Goal: Browse casually: Explore the website without a specific task or goal

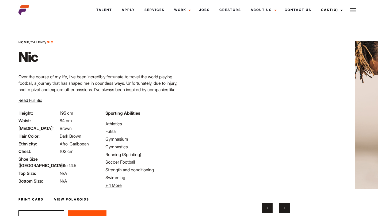
click at [286, 209] on button "›" at bounding box center [284, 208] width 11 height 11
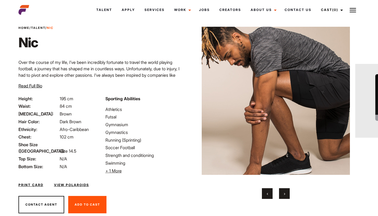
scroll to position [29, 0]
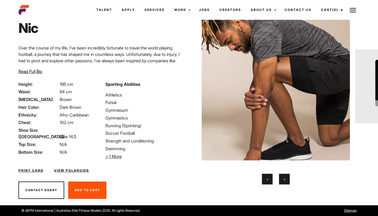
click at [284, 180] on span "›" at bounding box center [284, 178] width 1 height 5
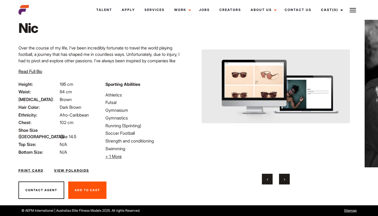
click at [284, 180] on span "›" at bounding box center [284, 178] width 1 height 5
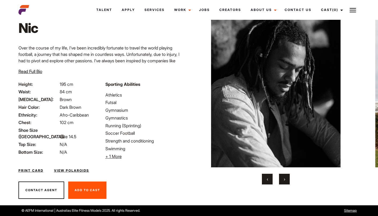
click at [284, 180] on span "›" at bounding box center [284, 178] width 1 height 5
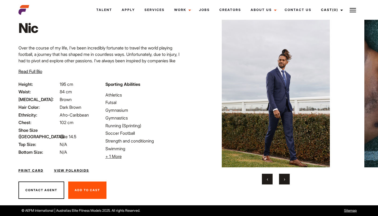
click at [284, 180] on span "›" at bounding box center [284, 178] width 1 height 5
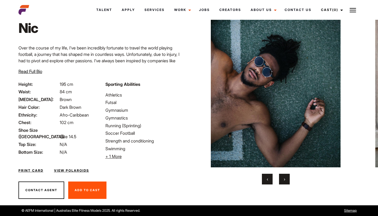
click at [284, 180] on span "›" at bounding box center [284, 178] width 1 height 5
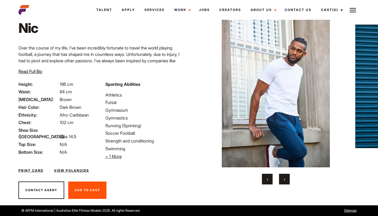
click at [284, 180] on span "›" at bounding box center [284, 178] width 1 height 5
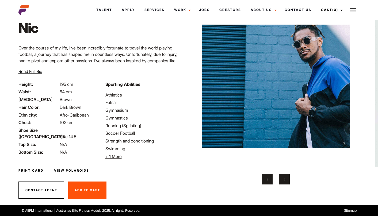
click at [284, 179] on span "›" at bounding box center [284, 178] width 1 height 5
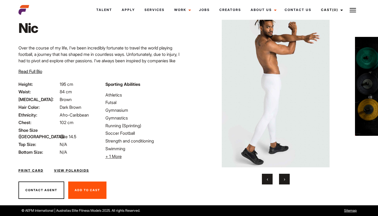
click at [286, 180] on button "›" at bounding box center [284, 179] width 11 height 11
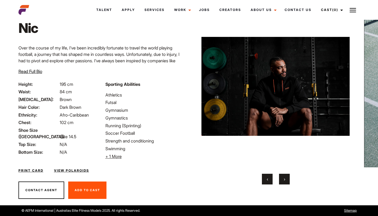
click at [286, 180] on button "›" at bounding box center [284, 179] width 11 height 11
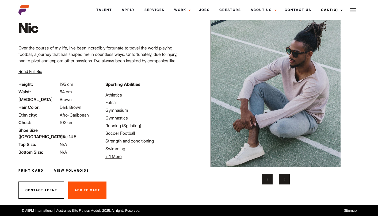
click at [264, 180] on button "‹" at bounding box center [267, 179] width 11 height 11
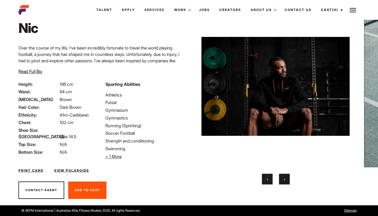
click at [283, 179] on button "›" at bounding box center [284, 179] width 11 height 11
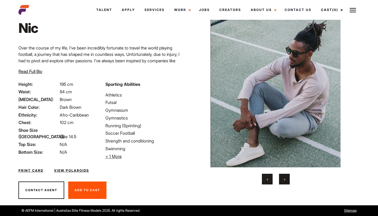
click at [283, 179] on button "›" at bounding box center [284, 179] width 11 height 11
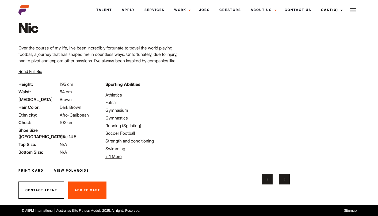
click at [284, 179] on span "›" at bounding box center [284, 178] width 1 height 5
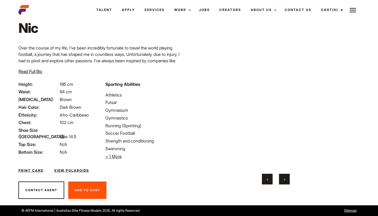
click at [284, 179] on span "›" at bounding box center [284, 178] width 1 height 5
